Goal: Transaction & Acquisition: Download file/media

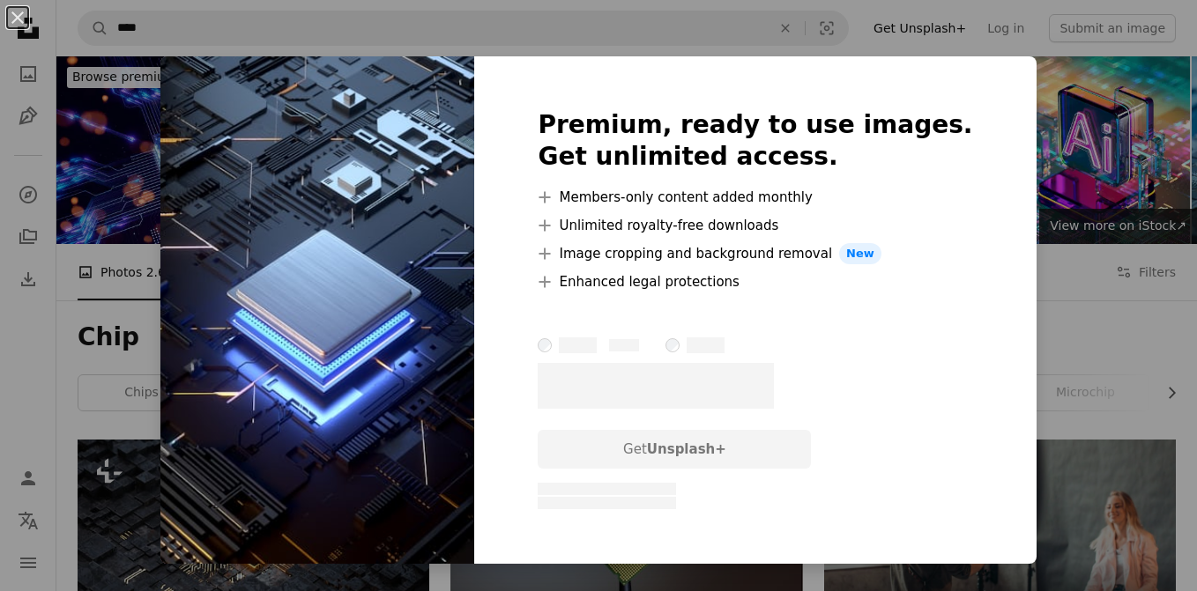
scroll to position [1057, 0]
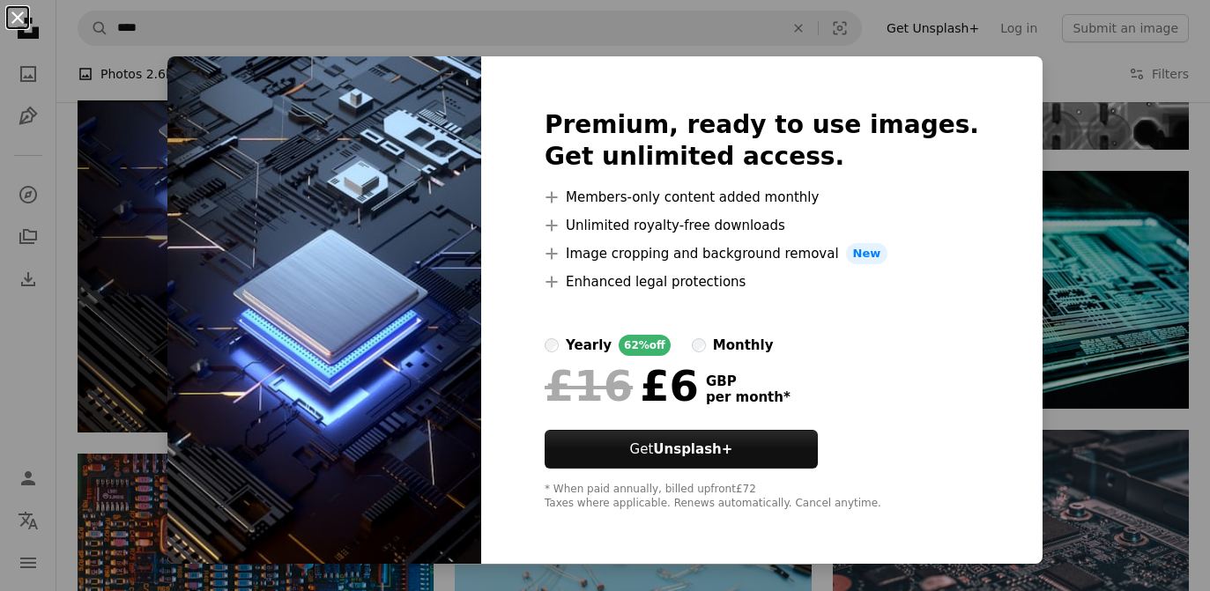
click at [23, 19] on button "An X shape" at bounding box center [17, 17] width 21 height 21
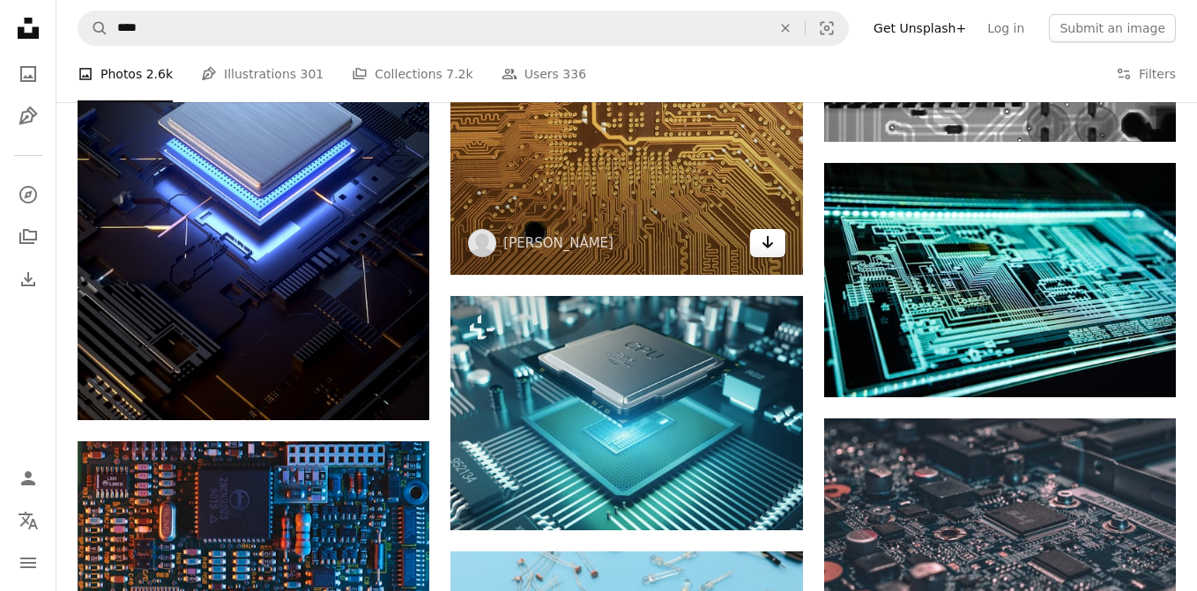
click at [768, 237] on icon "Arrow pointing down" at bounding box center [767, 242] width 14 height 21
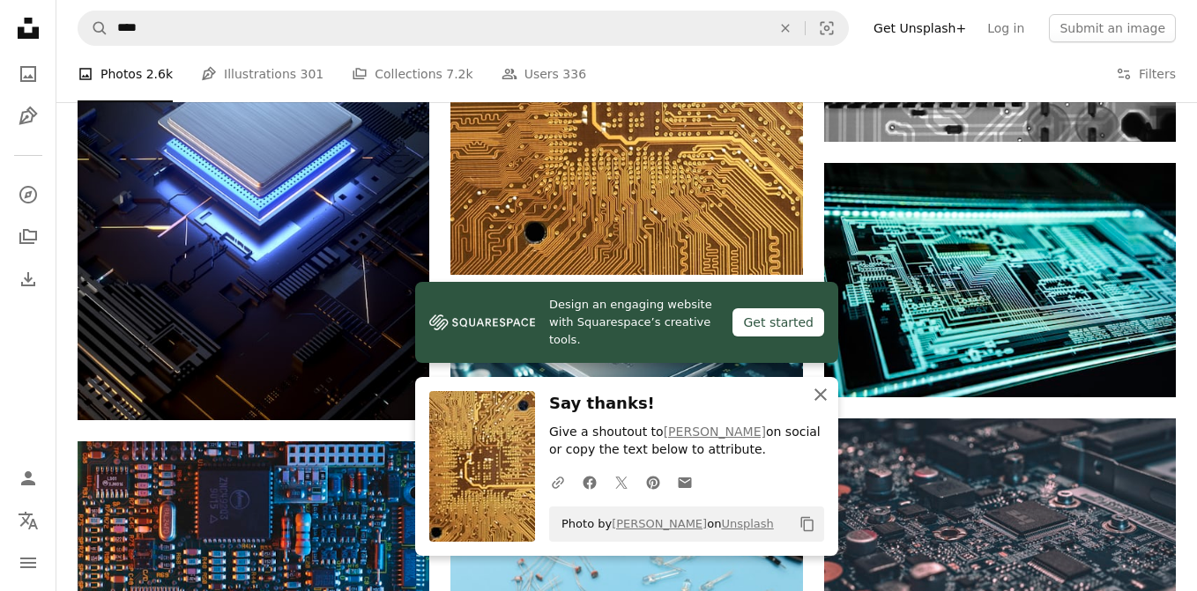
click at [818, 397] on icon "button" at bounding box center [820, 395] width 12 height 12
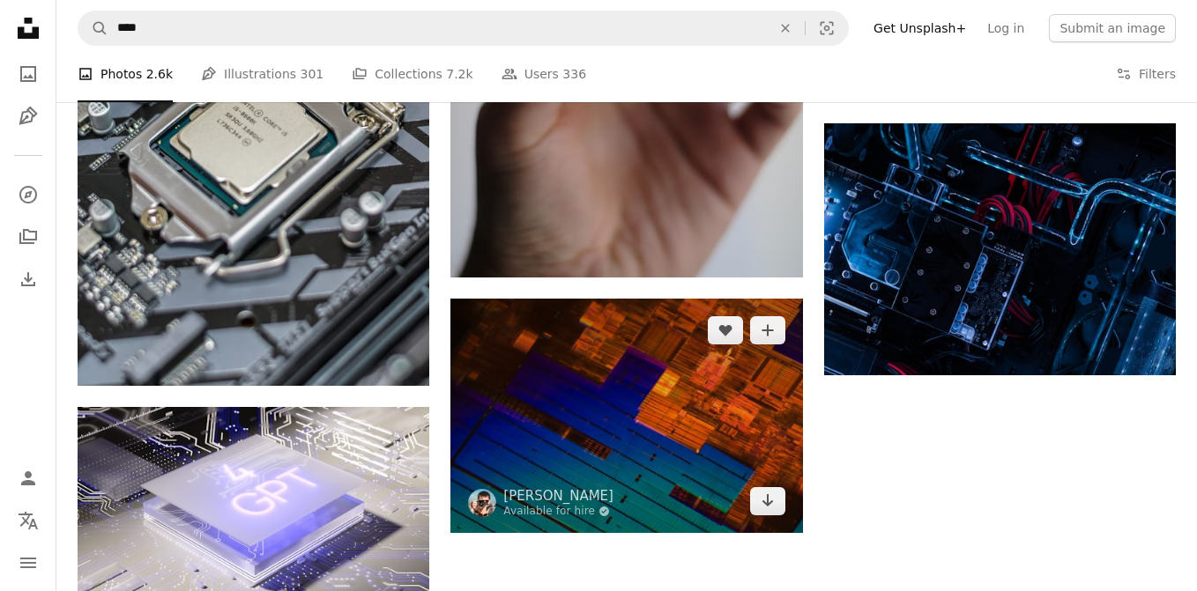
scroll to position [2291, 0]
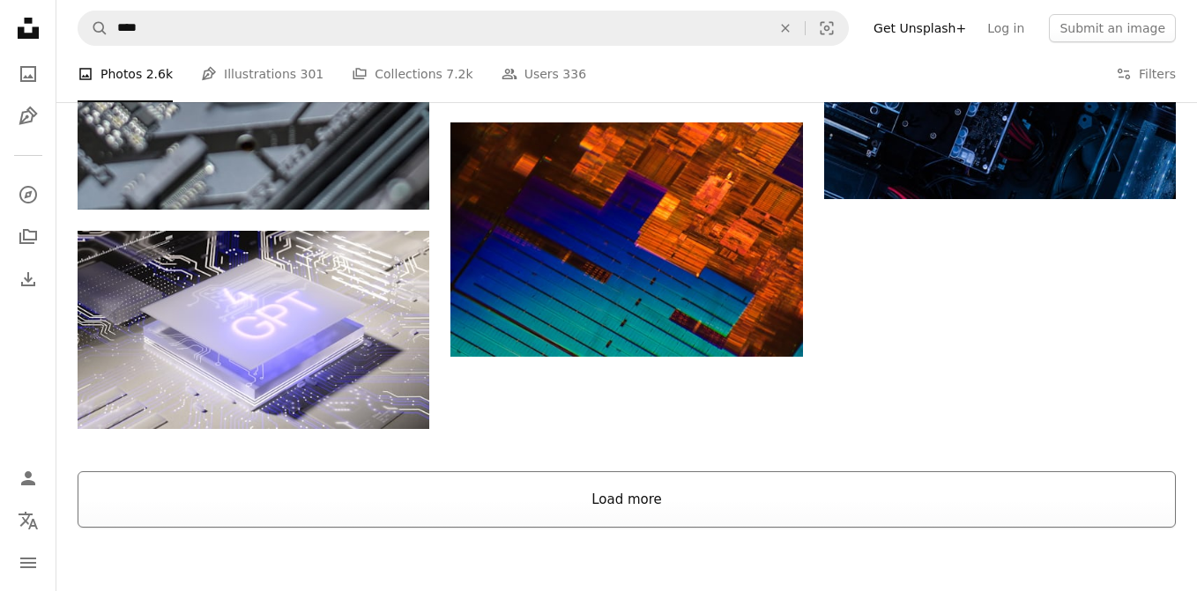
click at [588, 484] on button "Load more" at bounding box center [627, 499] width 1098 height 56
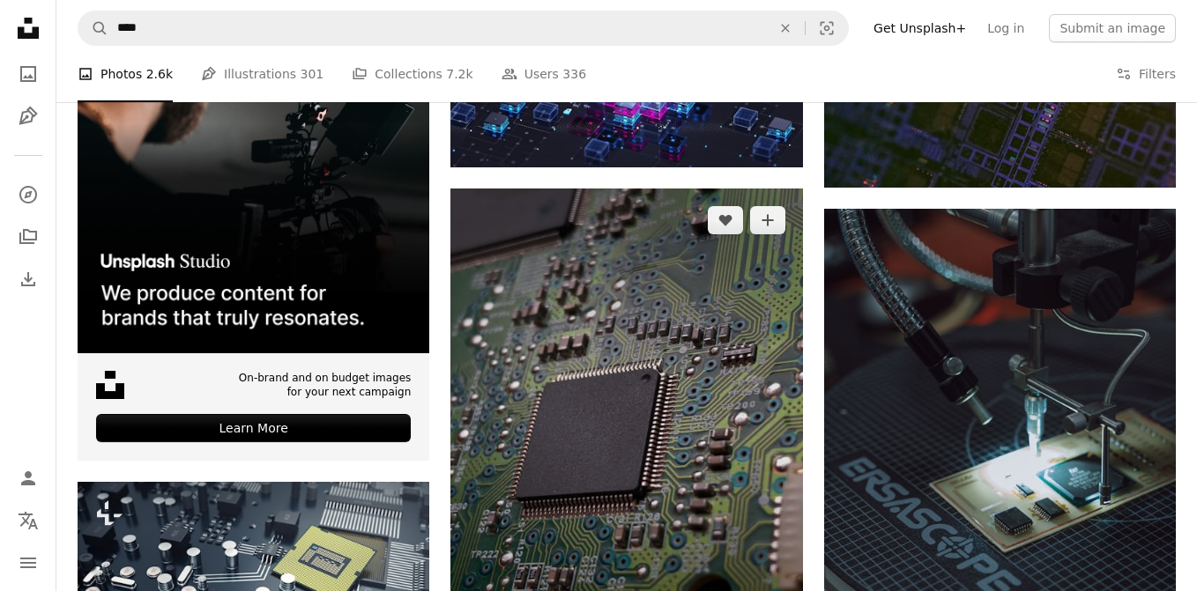
scroll to position [3172, 0]
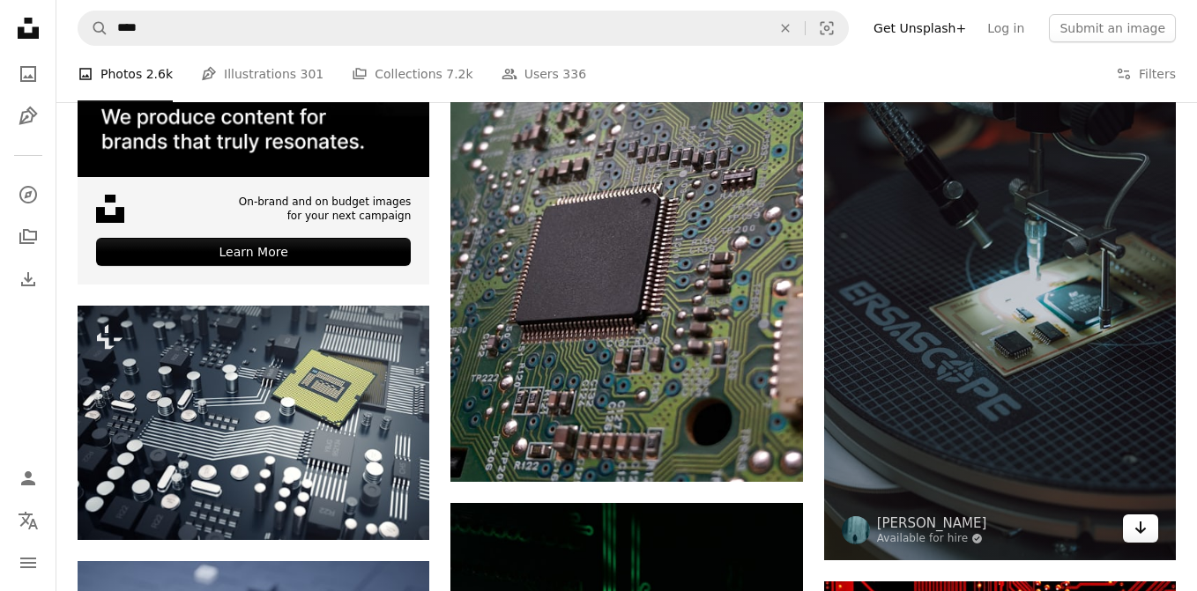
click at [1137, 531] on icon "Arrow pointing down" at bounding box center [1140, 527] width 14 height 21
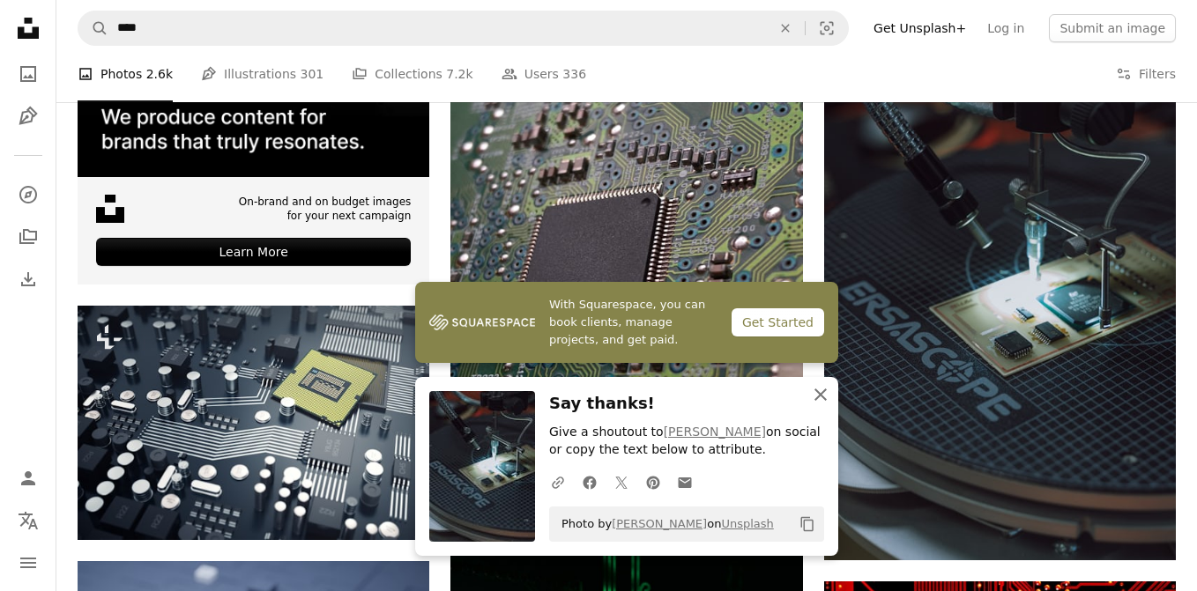
click at [818, 399] on icon "An X shape" at bounding box center [820, 394] width 21 height 21
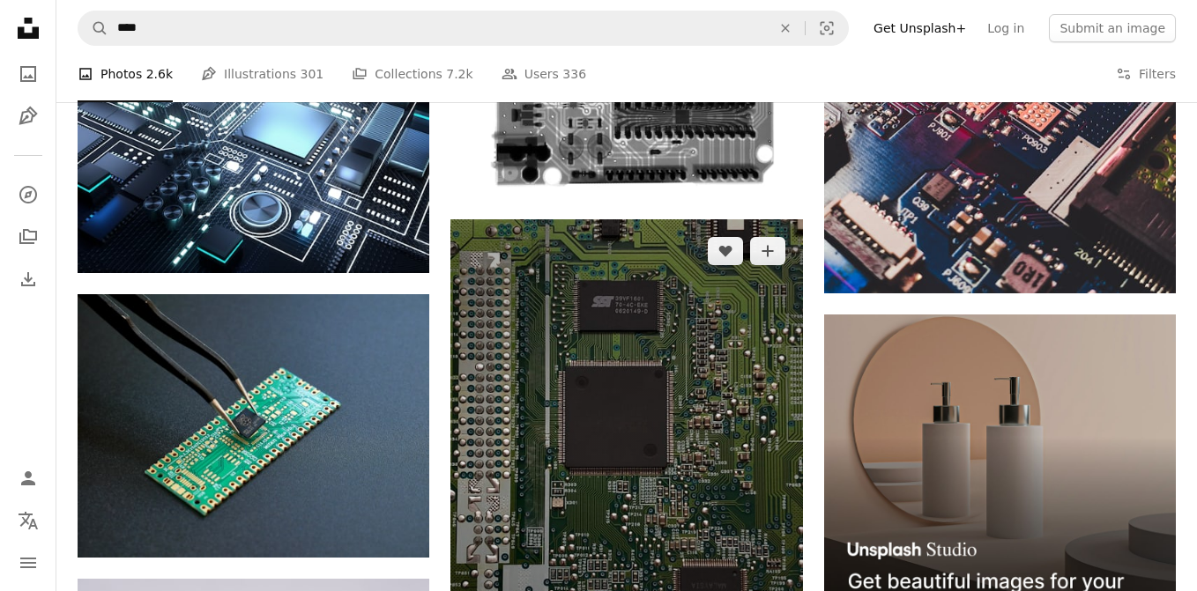
scroll to position [5199, 0]
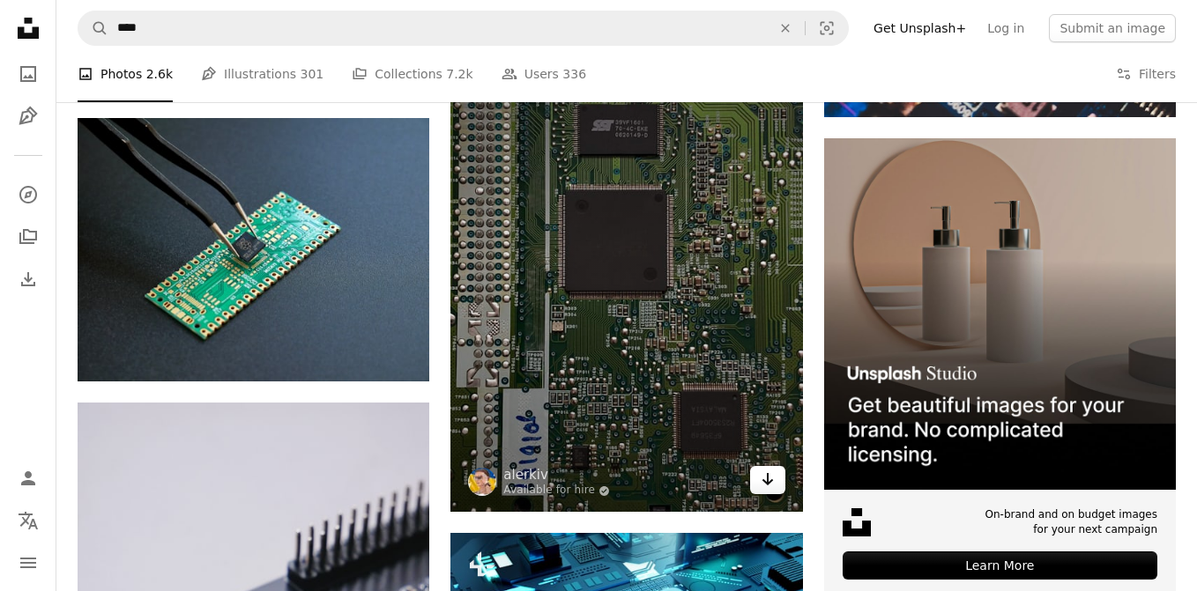
click at [768, 484] on icon "Download" at bounding box center [766, 479] width 11 height 12
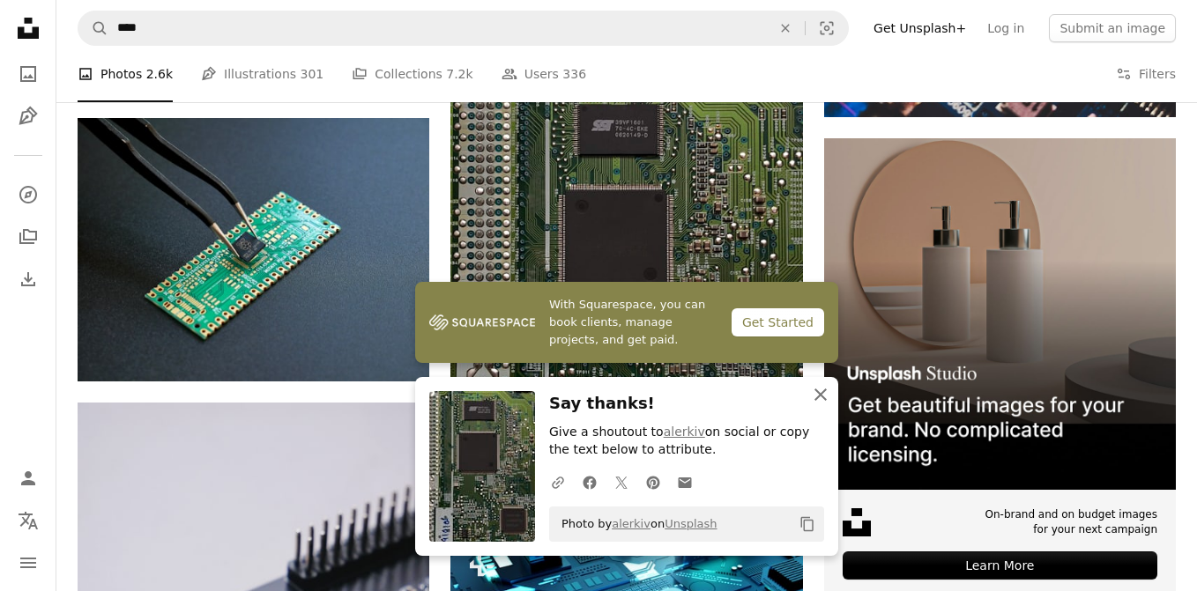
click at [824, 393] on icon "An X shape" at bounding box center [820, 394] width 21 height 21
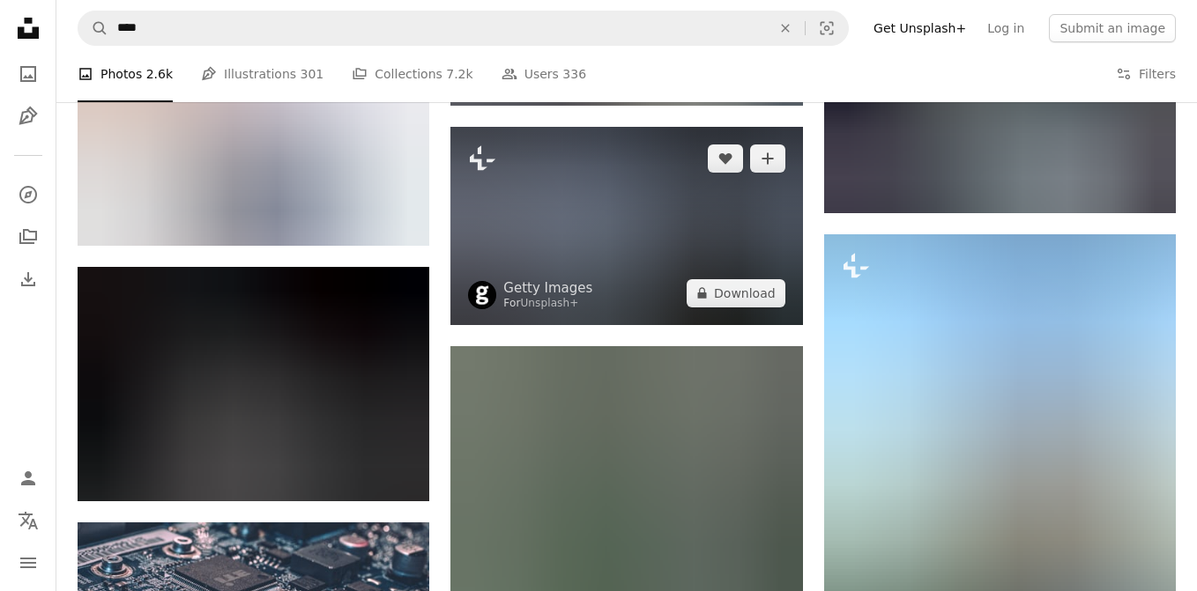
scroll to position [6256, 0]
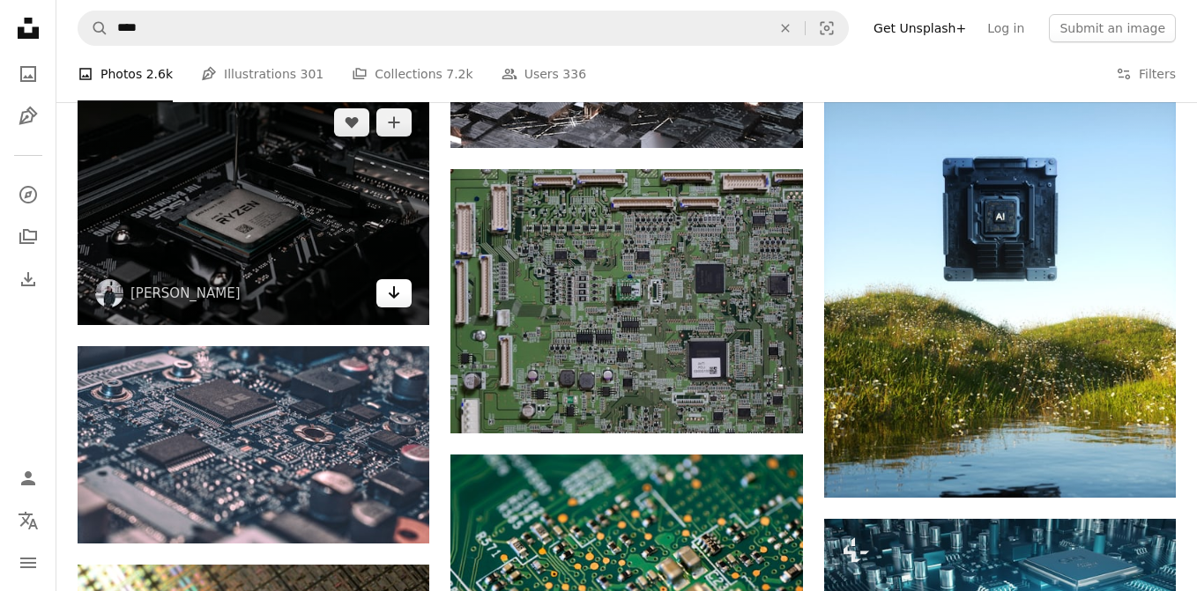
click at [396, 295] on icon "Download" at bounding box center [394, 292] width 11 height 12
